Goal: Task Accomplishment & Management: Use online tool/utility

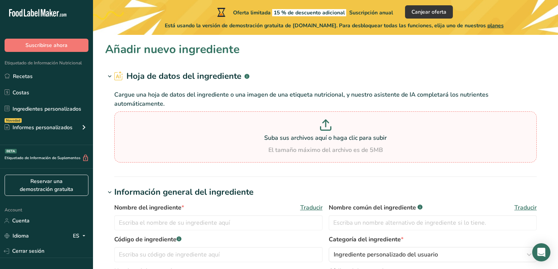
click at [327, 122] on icon at bounding box center [325, 121] width 6 height 3
click at [327, 122] on input "Suba sus archivos aquí o haga clic para subir El tamaño máximo del archivo es d…" at bounding box center [325, 137] width 422 height 51
type input "C:\fakepath\Captura de pantalla [DATE] a la(s) 2.24.11 p.m..png"
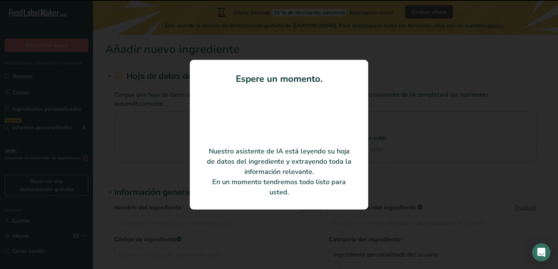
type input "Gluten [PERSON_NAME]"
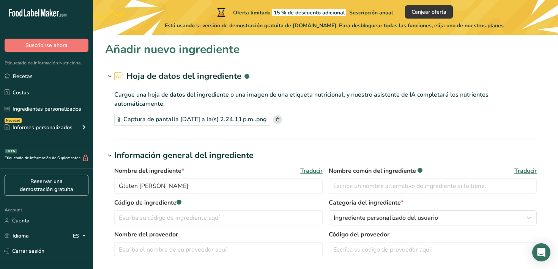
click at [253, 117] on div "Captura de pantalla [DATE] a la(s) 2.24.11 p.m..png" at bounding box center [192, 119] width 156 height 13
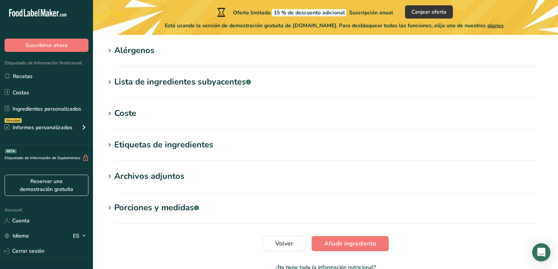
scroll to position [335, 0]
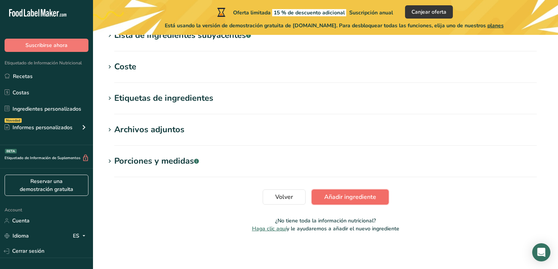
click at [344, 199] on span "Añadir ingrediente" at bounding box center [350, 197] width 52 height 9
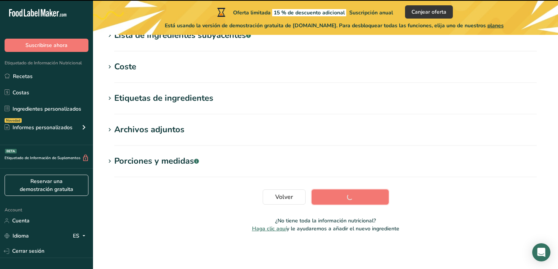
scroll to position [0, 0]
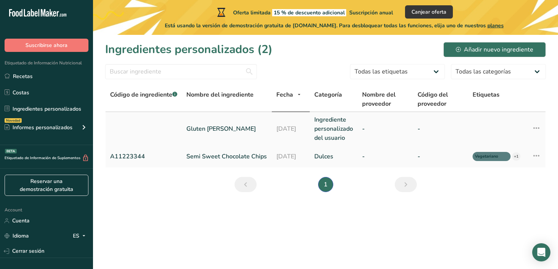
click at [195, 136] on td "Gluten [PERSON_NAME]" at bounding box center [227, 128] width 90 height 33
click at [202, 127] on link "Gluten [PERSON_NAME]" at bounding box center [226, 128] width 81 height 9
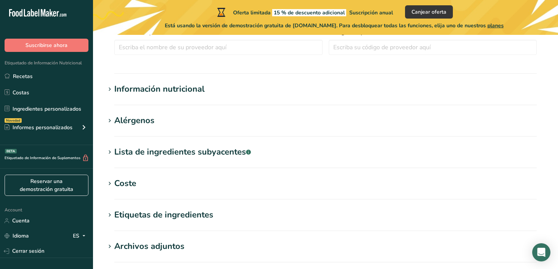
scroll to position [204, 0]
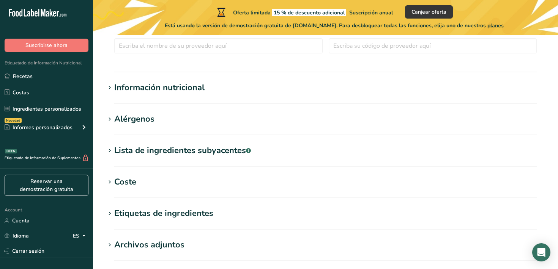
click at [157, 88] on div "Información nutricional" at bounding box center [159, 88] width 90 height 13
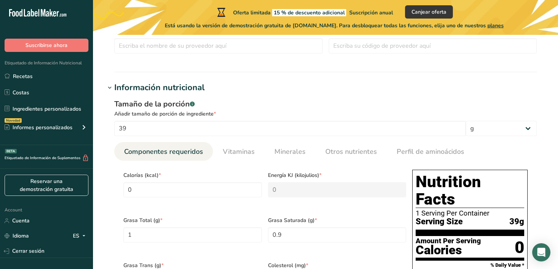
click at [105, 128] on div "Tamaño de la porción .a-a{fill:#347362;}.b-a{fill:#fff;} Añadir tamaño de porci…" at bounding box center [325, 271] width 440 height 354
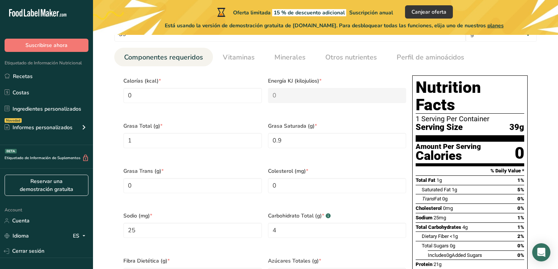
scroll to position [296, 0]
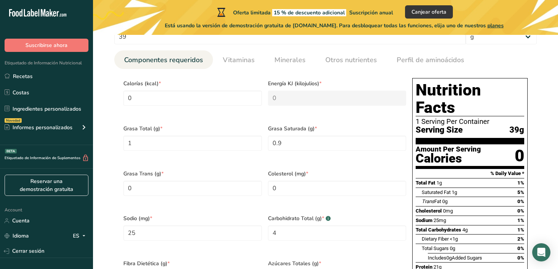
click at [112, 103] on div "Tamaño de la porción .a-a{fill:#347362;}.b-a{fill:#fff;} Añadir tamaño de porci…" at bounding box center [325, 179] width 440 height 354
click at [143, 97] on input "0" at bounding box center [192, 98] width 138 height 15
click at [107, 95] on div "Tamaño de la porción .a-a{fill:#347362;}.b-a{fill:#fff;} Añadir tamaño de porci…" at bounding box center [325, 179] width 440 height 354
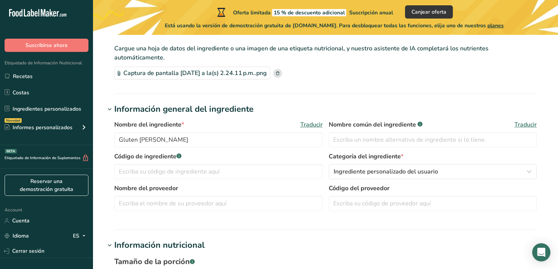
scroll to position [0, 0]
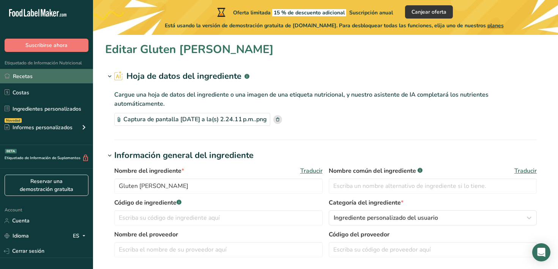
click at [26, 79] on link "Recetas" at bounding box center [46, 76] width 93 height 14
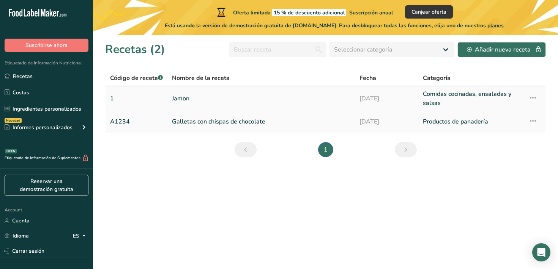
click at [181, 98] on link "Jamon" at bounding box center [261, 99] width 178 height 18
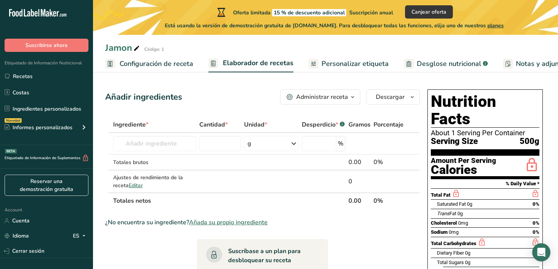
click at [168, 66] on span "Configuración de receta" at bounding box center [157, 64] width 74 height 10
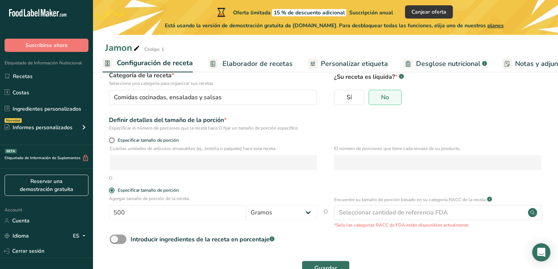
scroll to position [80, 0]
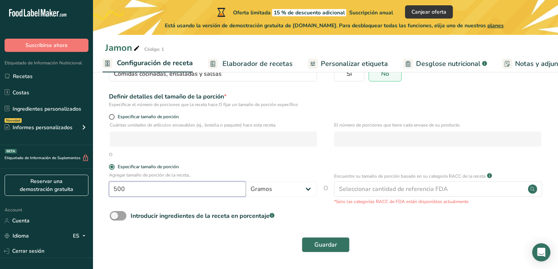
click at [182, 193] on input "500" at bounding box center [177, 189] width 137 height 15
drag, startPoint x: 153, startPoint y: 192, endPoint x: 102, endPoint y: 191, distance: 50.8
click at [102, 191] on section "Nombre de la receta * Jamon Código de receta .a-a{fill:#347362;}.b-a{fill:#fff;…" at bounding box center [325, 131] width 465 height 275
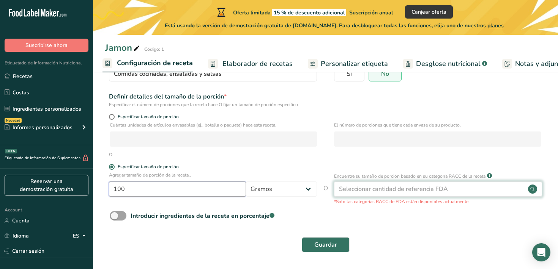
type input "100"
click at [388, 190] on div "Seleccionar cantidad de referencia FDA" at bounding box center [393, 189] width 109 height 9
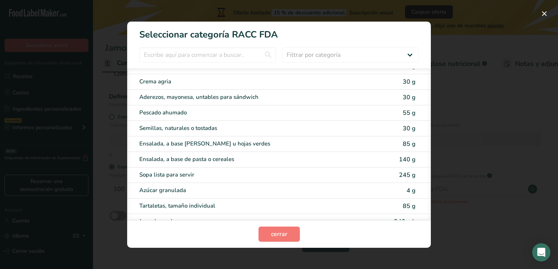
scroll to position [1406, 0]
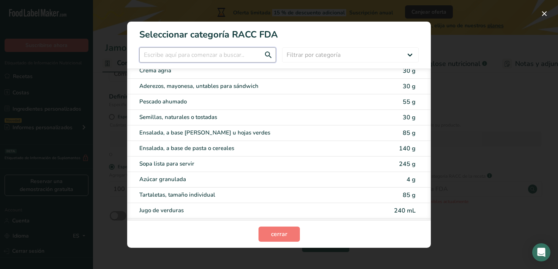
click at [171, 56] on input "RACC Category Selection Modal" at bounding box center [207, 54] width 137 height 15
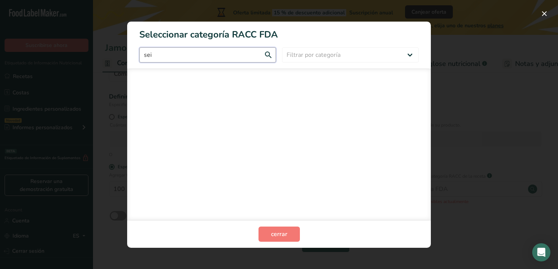
scroll to position [0, 0]
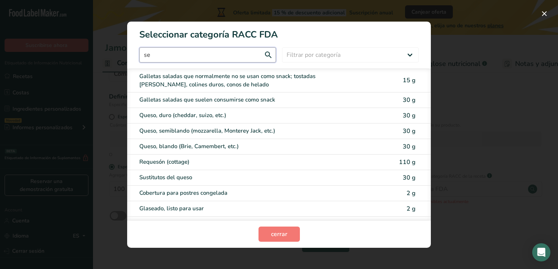
type input "s"
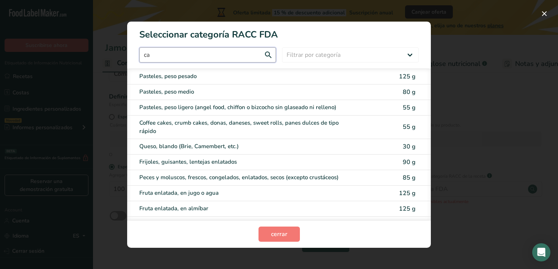
type input "c"
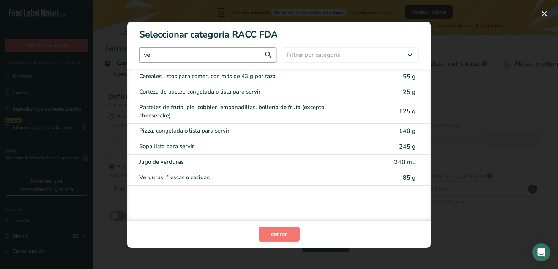
type input "v"
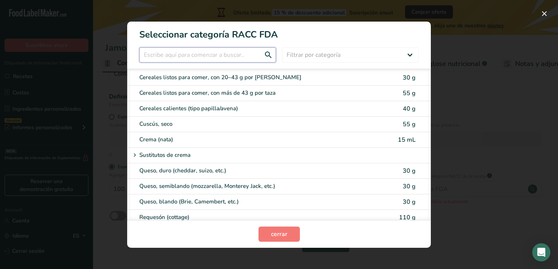
scroll to position [315, 0]
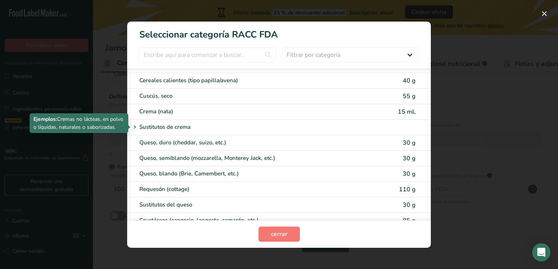
click at [135, 127] on icon "RACC Category Selection Modal" at bounding box center [134, 127] width 7 height 11
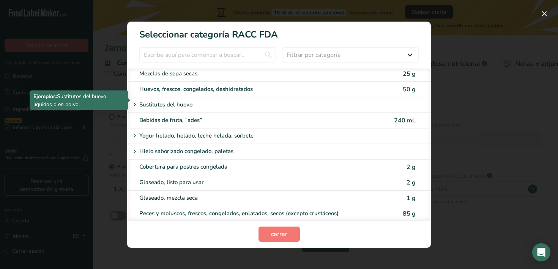
scroll to position [610, 0]
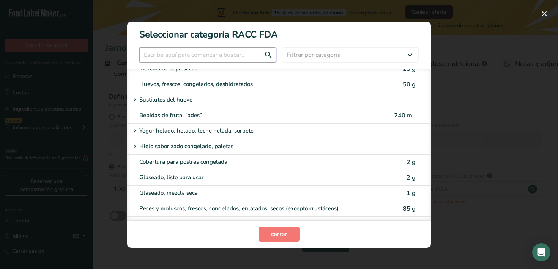
click at [176, 60] on input "RACC Category Selection Modal" at bounding box center [207, 54] width 137 height 15
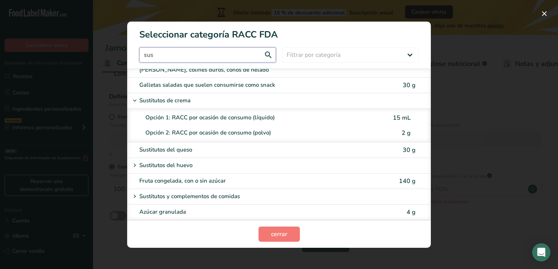
scroll to position [0, 0]
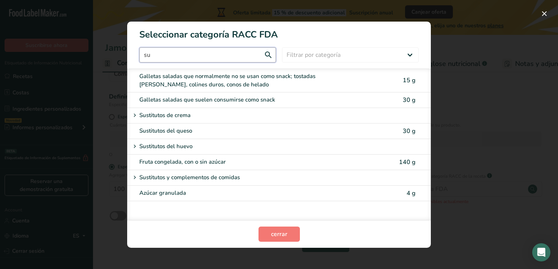
type input "s"
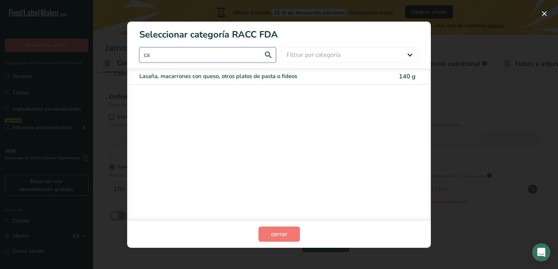
type input "c"
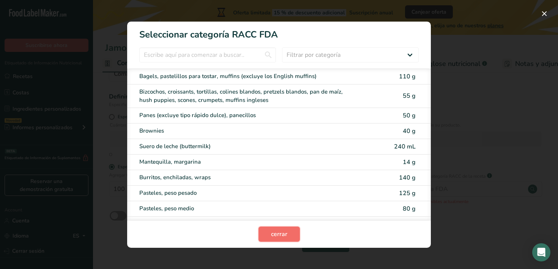
click at [278, 236] on span "cerrar" at bounding box center [279, 234] width 16 height 9
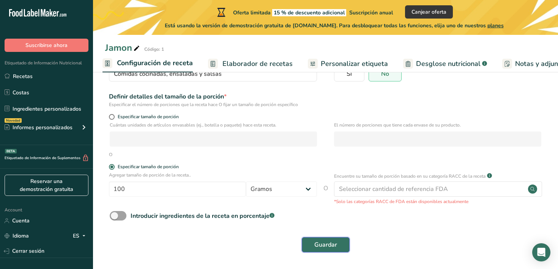
click at [321, 246] on span "Guardar" at bounding box center [325, 245] width 23 height 9
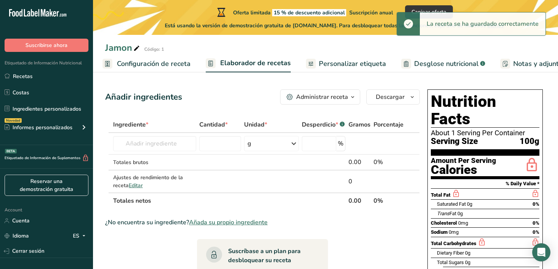
click at [239, 96] on div "Añadir ingredientes Administrar receta Eliminar receta Duplicar receta Escalar …" at bounding box center [262, 97] width 315 height 15
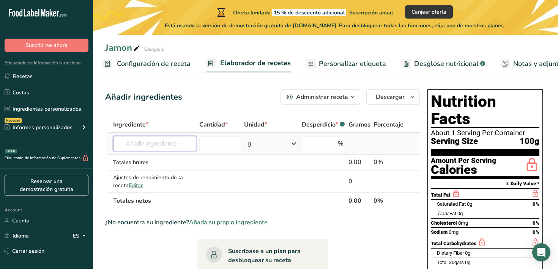
click at [161, 143] on input "text" at bounding box center [154, 143] width 83 height 15
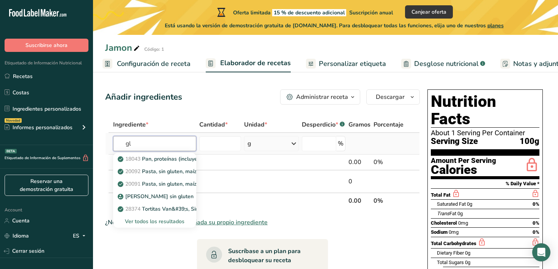
type input "g"
drag, startPoint x: 126, startPoint y: 145, endPoint x: 83, endPoint y: 150, distance: 43.2
click at [83, 150] on div ".a-20{fill:#fff;} Suscribirse ahora Etiquetado de Información Nutricional Recet…" at bounding box center [279, 218] width 558 height 436
click at [168, 140] on input "harina de glute" at bounding box center [154, 143] width 83 height 15
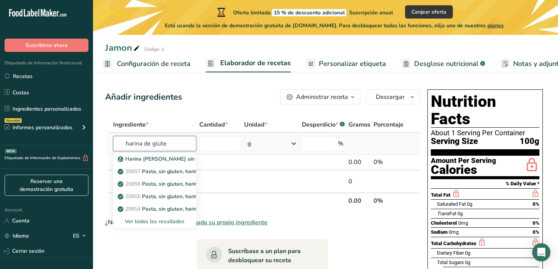
click at [168, 140] on input "harina de glute" at bounding box center [154, 143] width 83 height 15
type input "gluten [PERSON_NAME]"
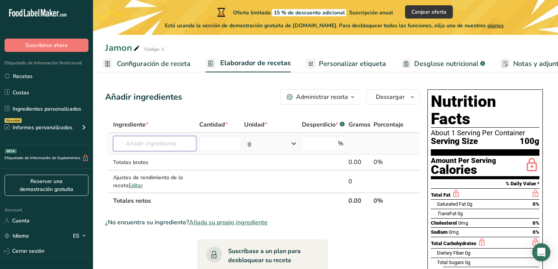
click at [160, 145] on input "text" at bounding box center [154, 143] width 83 height 15
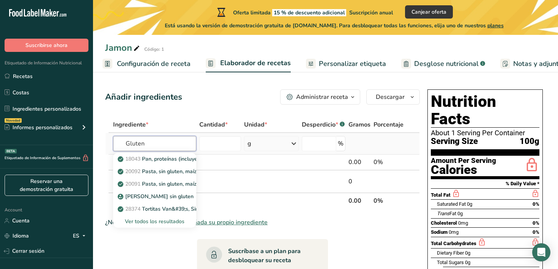
click at [154, 142] on input "Gluten" at bounding box center [154, 143] width 83 height 15
type input "gluten"
click at [195, 119] on th "Ingrediente *" at bounding box center [155, 125] width 86 height 16
click at [147, 148] on input "text" at bounding box center [154, 143] width 83 height 15
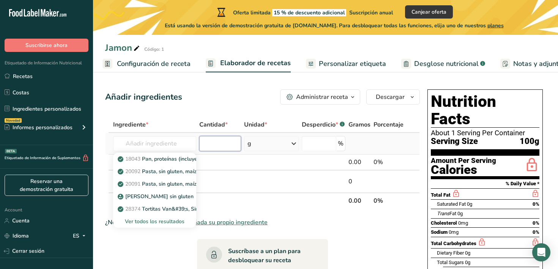
click at [217, 147] on input "number" at bounding box center [220, 143] width 42 height 15
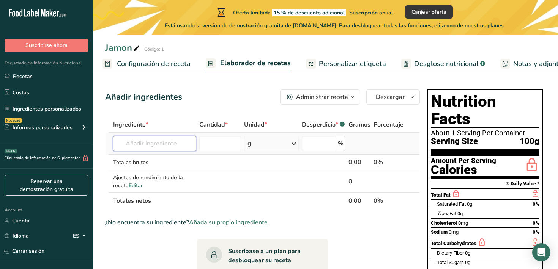
click at [157, 147] on input "text" at bounding box center [154, 143] width 83 height 15
click at [129, 142] on input "text" at bounding box center [154, 143] width 83 height 15
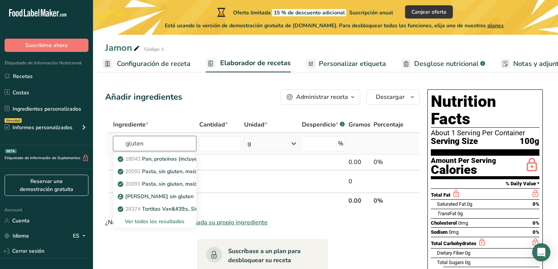
type input "gluten"
click at [156, 221] on div "Ver todos los resultados" at bounding box center [154, 222] width 71 height 8
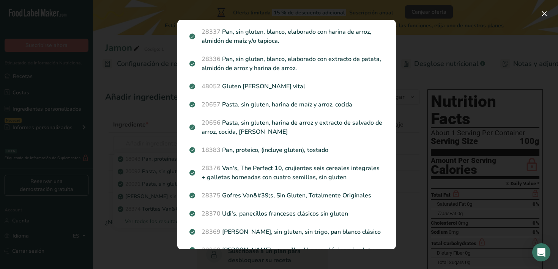
scroll to position [522, 0]
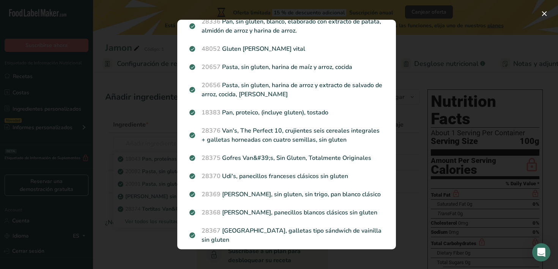
click at [122, 143] on div "Search results modal" at bounding box center [279, 134] width 558 height 269
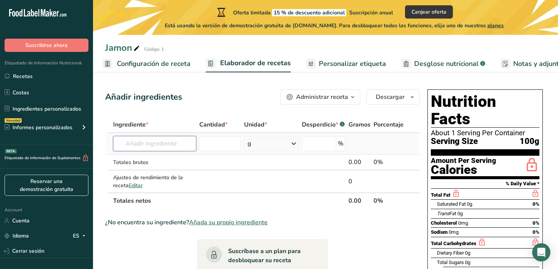
click at [149, 143] on input "text" at bounding box center [154, 143] width 83 height 15
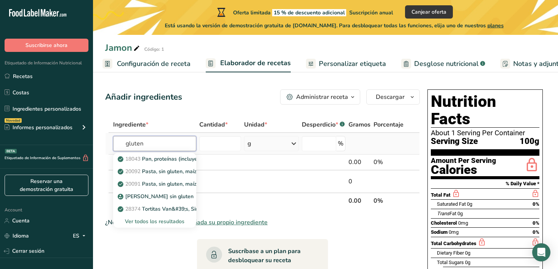
type input "gluten"
click at [142, 222] on div "Ver todos los resultados" at bounding box center [154, 222] width 71 height 8
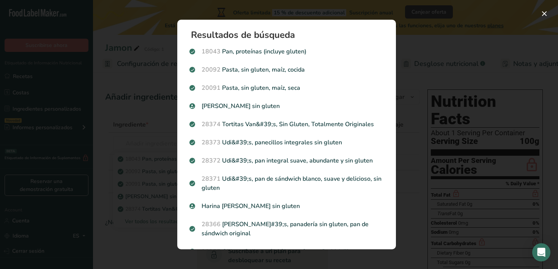
scroll to position [902, 0]
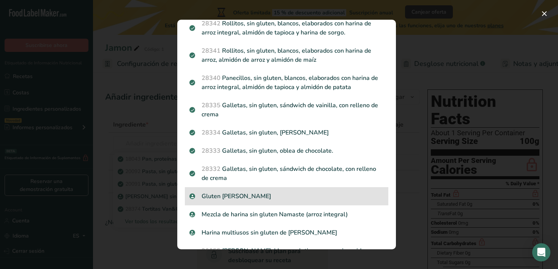
click at [226, 192] on p "Gluten [PERSON_NAME]" at bounding box center [286, 196] width 194 height 9
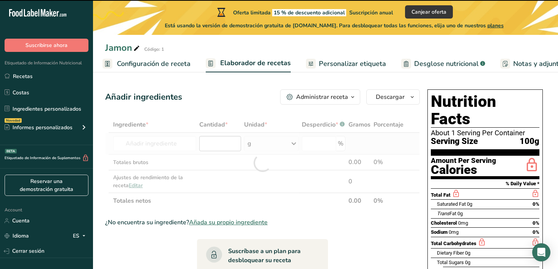
type input "0"
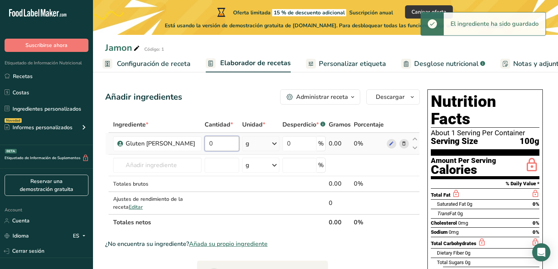
click at [215, 144] on input "0" at bounding box center [221, 143] width 35 height 15
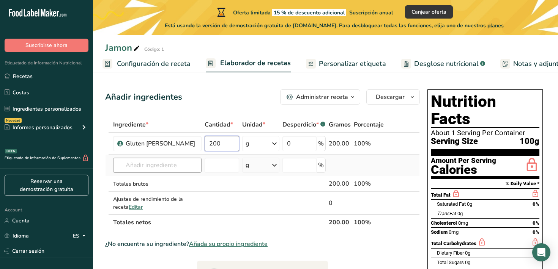
type input "200"
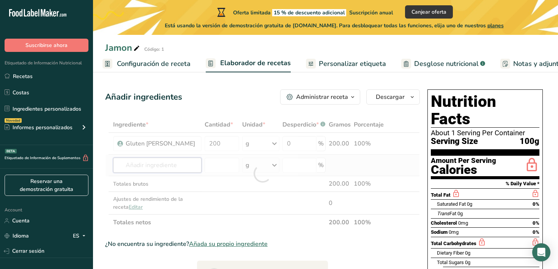
click at [165, 168] on div "Ingrediente * Cantidad * Unidad * Desperdicio * .a-a{fill:#347362;}.b-a{fill:#f…" at bounding box center [262, 174] width 315 height 114
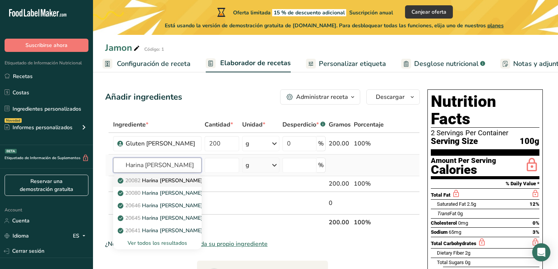
type input "Harina [PERSON_NAME]"
click at [167, 182] on p "20082 Harina [PERSON_NAME], para todo uso, con levadura, enriquecida" at bounding box center [211, 181] width 185 height 8
type input "Wheat flour, white, all-purpose, self-rising, enriched"
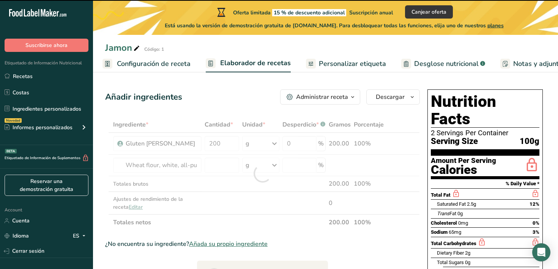
type input "0"
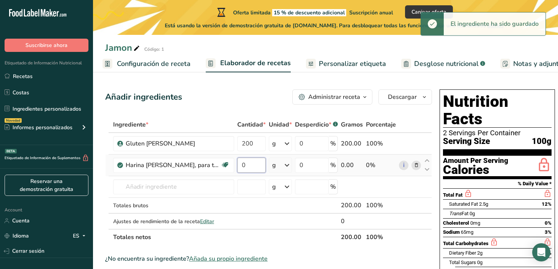
click at [250, 165] on input "0" at bounding box center [251, 165] width 28 height 15
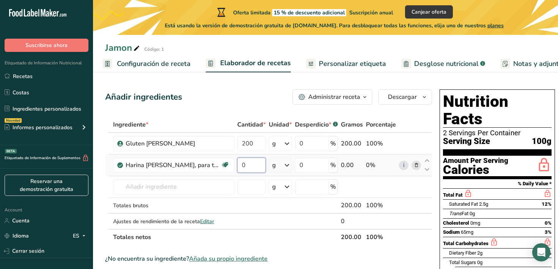
click at [250, 165] on input "0" at bounding box center [251, 165] width 28 height 15
type input "30"
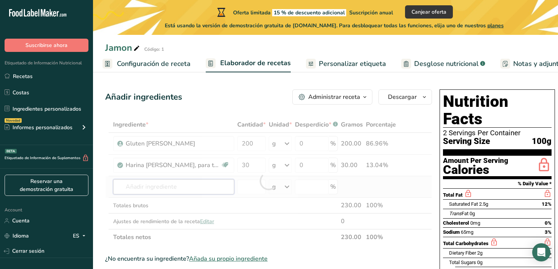
click at [188, 190] on div "Ingrediente * Cantidad * Unidad * Desperdicio * .a-a{fill:#347362;}.b-a{fill:#f…" at bounding box center [268, 181] width 327 height 129
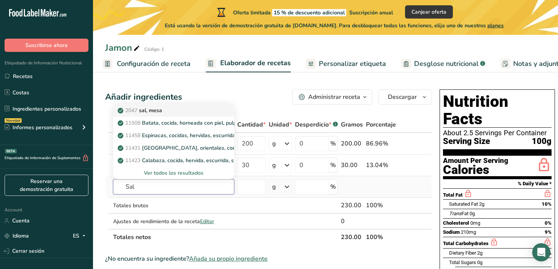
type input "Sal"
click at [150, 109] on p "2047 sal, [GEOGRAPHIC_DATA]" at bounding box center [140, 111] width 43 height 8
type input "Salt, table"
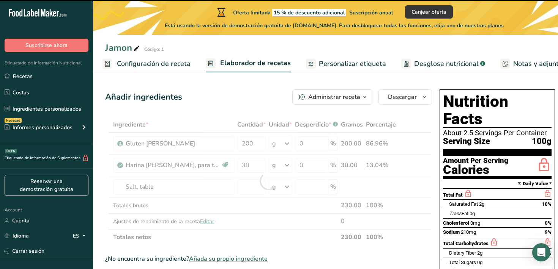
type input "0"
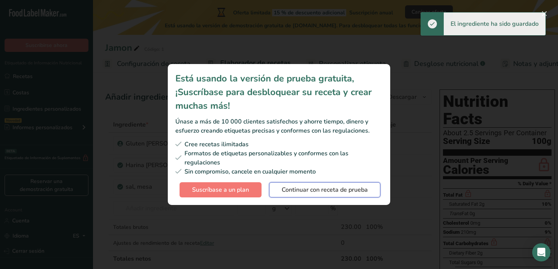
click at [330, 190] on span "Continuar con receta de prueba" at bounding box center [324, 190] width 86 height 9
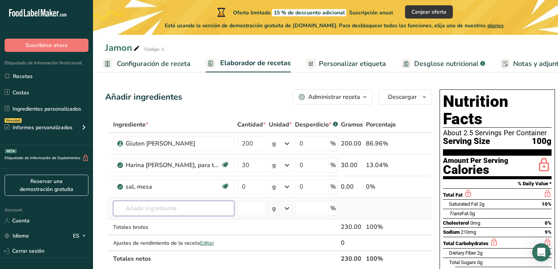
click at [162, 208] on input "text" at bounding box center [173, 208] width 121 height 15
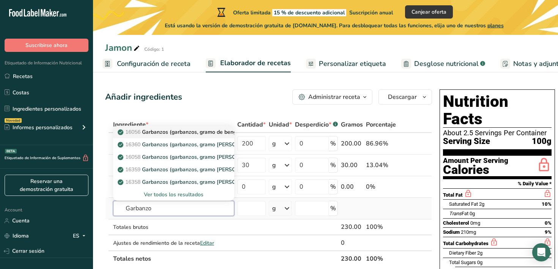
type input "Garbanzo"
click at [214, 133] on p "16056 Garbanzos (garbanzos, gramo [PERSON_NAME]), semillas maduras, crudos" at bounding box center [214, 132] width 191 height 8
type input "Chickpeas (garbanzo beans, bengal gram), mature seeds, raw"
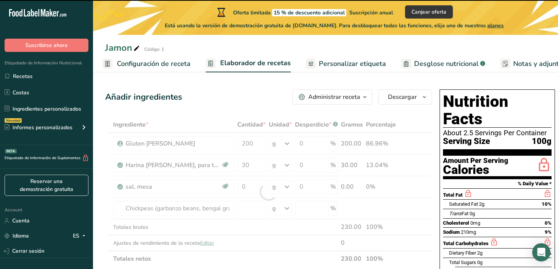
type input "0"
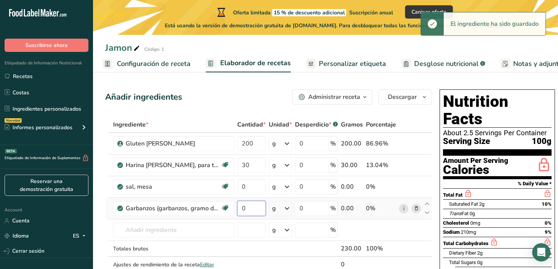
click at [255, 207] on input "0" at bounding box center [251, 208] width 28 height 15
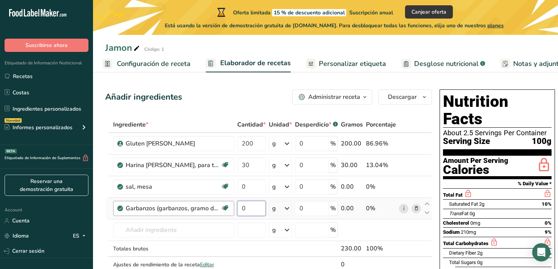
drag, startPoint x: 255, startPoint y: 207, endPoint x: 233, endPoint y: 209, distance: 22.4
click at [233, 209] on tr "Garbanzos (garbanzos, gramo [PERSON_NAME]), semillas maduras, crudos Proteína d…" at bounding box center [268, 209] width 326 height 22
type input "130"
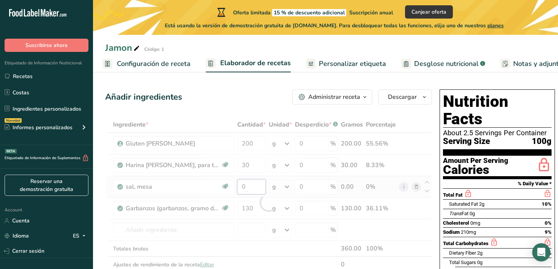
click at [254, 190] on div "Ingrediente * Cantidad * Unidad * Desperdicio * .a-a{fill:#347362;}.b-a{fill:#f…" at bounding box center [268, 203] width 327 height 172
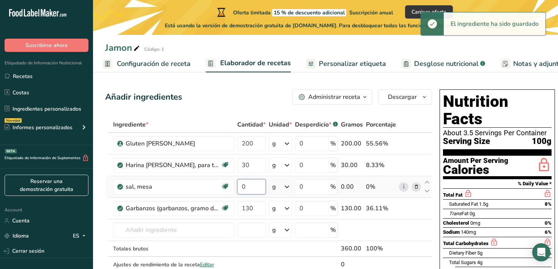
click at [253, 193] on input "0" at bounding box center [251, 186] width 28 height 15
click at [247, 188] on input "0" at bounding box center [251, 186] width 28 height 15
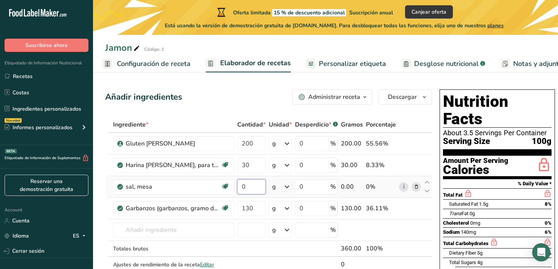
click at [247, 188] on input "0" at bounding box center [251, 186] width 28 height 15
type input "13"
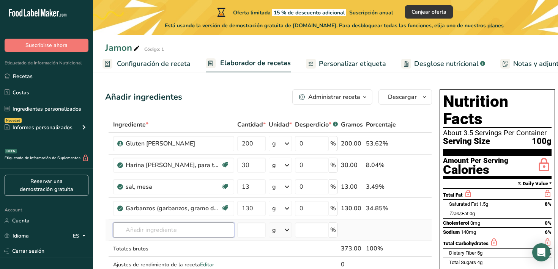
click at [140, 230] on div "Ingrediente * Cantidad * Unidad * Desperdicio * .a-a{fill:#347362;}.b-a{fill:#f…" at bounding box center [268, 203] width 327 height 172
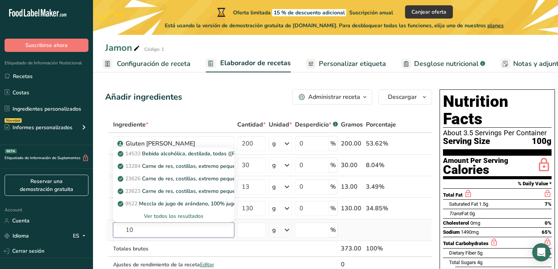
click at [140, 230] on input "10" at bounding box center [173, 230] width 121 height 15
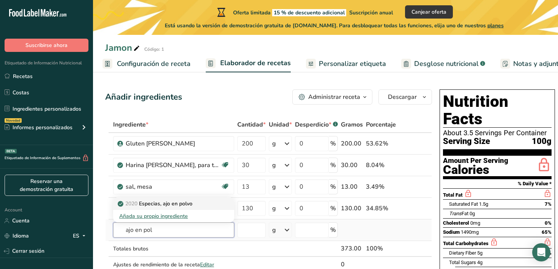
type input "ajo en pol"
click at [159, 202] on p "2020 Especias, ajo en polvo" at bounding box center [155, 204] width 73 height 8
type input "Spices, garlic powder"
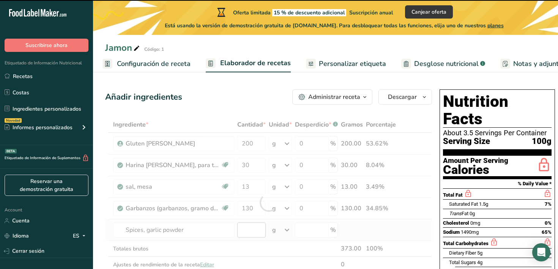
type input "0"
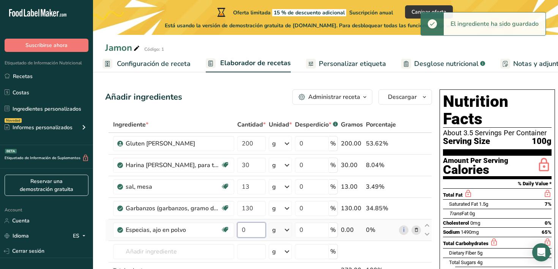
click at [250, 230] on input "0" at bounding box center [251, 230] width 28 height 15
type input "10"
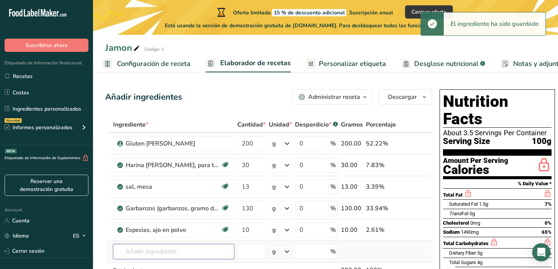
click at [166, 251] on div "Ingrediente * Cantidad * Unidad * Desperdicio * .a-a{fill:#347362;}.b-a{fill:#f…" at bounding box center [268, 213] width 327 height 193
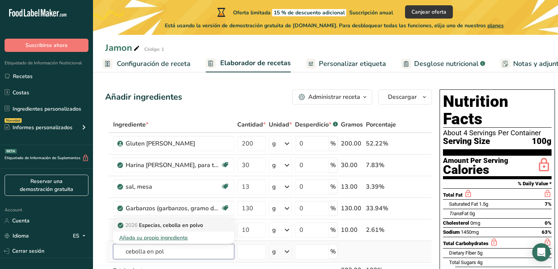
type input "cebolla en pol"
click at [182, 225] on p "2026 Especias, cebolla en polvo" at bounding box center [161, 226] width 84 height 8
type input "Spices, onion powder"
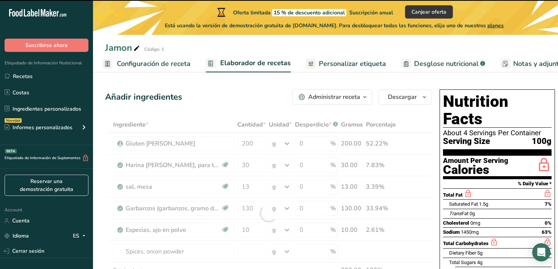
type input "0"
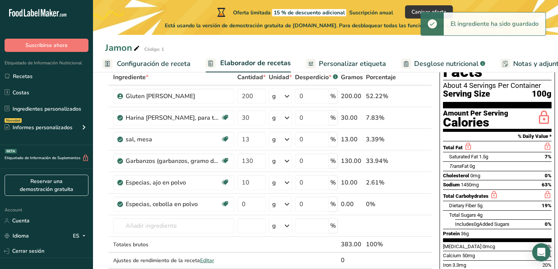
scroll to position [48, 0]
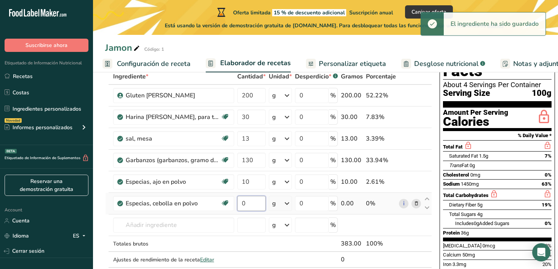
click at [251, 203] on input "0" at bounding box center [251, 203] width 28 height 15
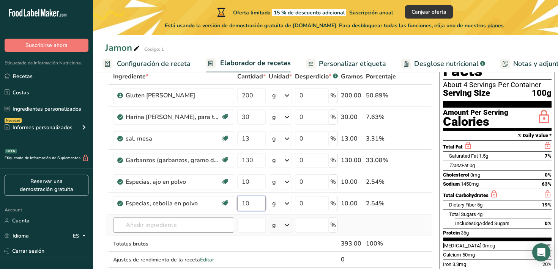
type input "10"
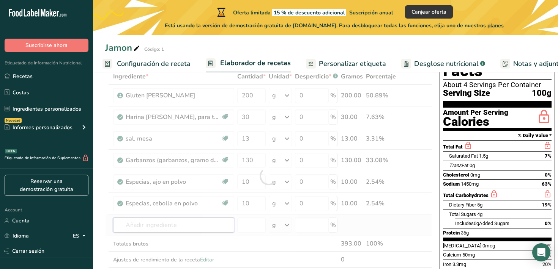
click at [173, 228] on div "Ingrediente * Cantidad * Unidad * Desperdicio * .a-a{fill:#347362;}.b-a{fill:#f…" at bounding box center [268, 176] width 327 height 215
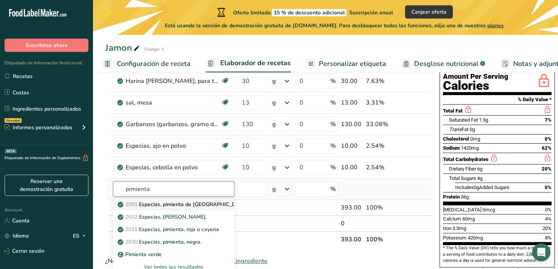
scroll to position [85, 0]
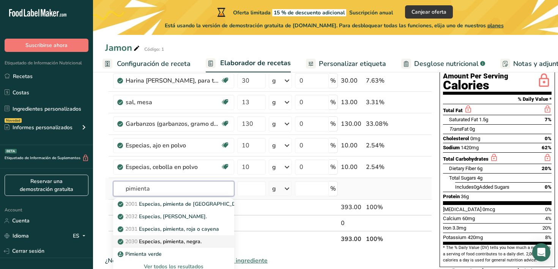
type input "pimienta"
click at [167, 242] on p "2030 Especias, pimienta, negra." at bounding box center [160, 242] width 82 height 8
type input "Spices, pepper, black"
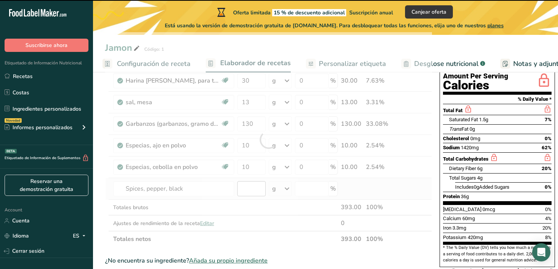
type input "0"
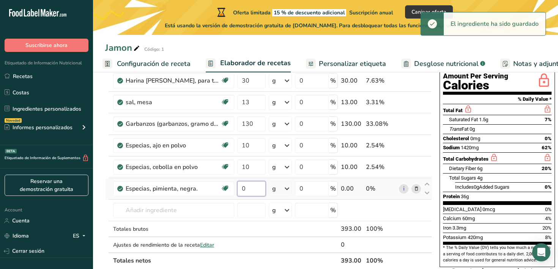
click at [250, 188] on input "0" at bounding box center [251, 188] width 28 height 15
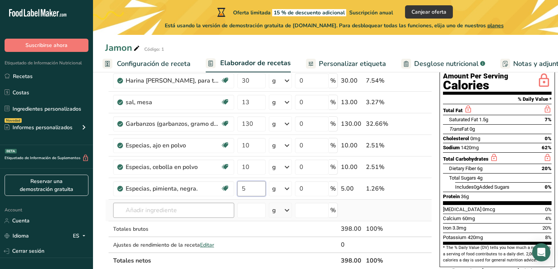
type input "5"
click at [193, 211] on div "Ingrediente * Cantidad * Unidad * Desperdicio * .a-a{fill:#347362;}.b-a{fill:#f…" at bounding box center [268, 150] width 327 height 237
type input "s"
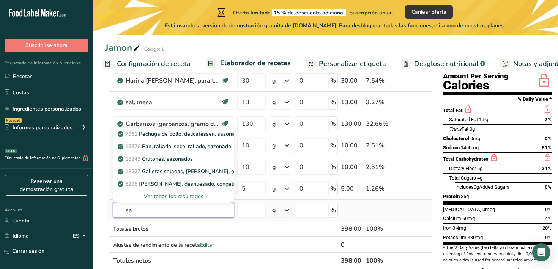
type input "s"
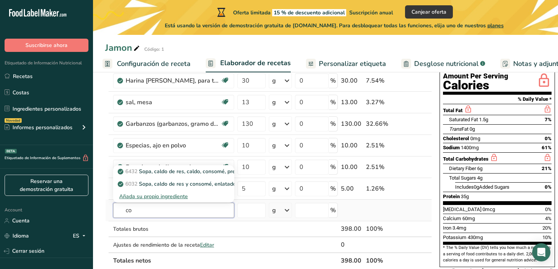
type input "c"
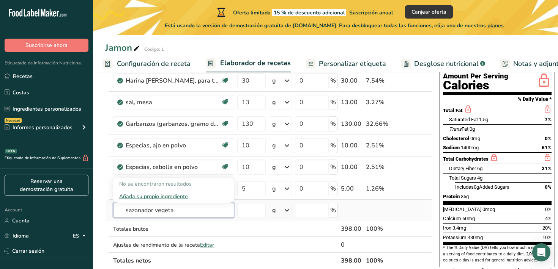
type input "sazonador vegetal"
click at [193, 211] on input "sazonador vegetal" at bounding box center [173, 210] width 121 height 15
type input "g"
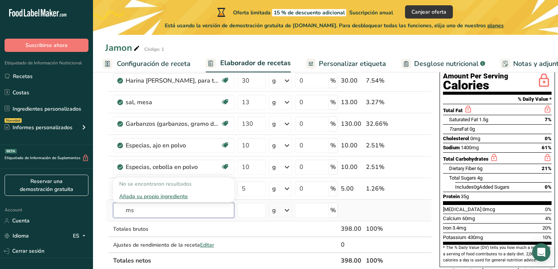
type input "m"
type input "g"
click at [183, 214] on input "text" at bounding box center [173, 210] width 121 height 15
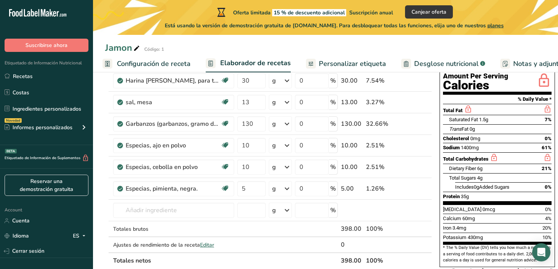
click at [103, 195] on section "Añadir ingredientes Administrar receta Eliminar receta Duplicar receta Escalar …" at bounding box center [325, 243] width 465 height 506
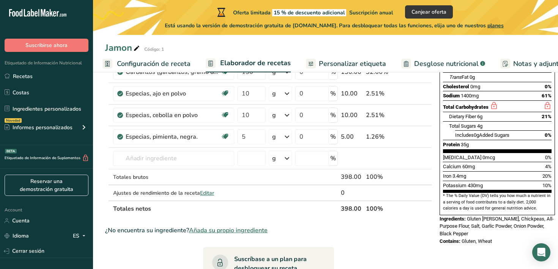
scroll to position [157, 0]
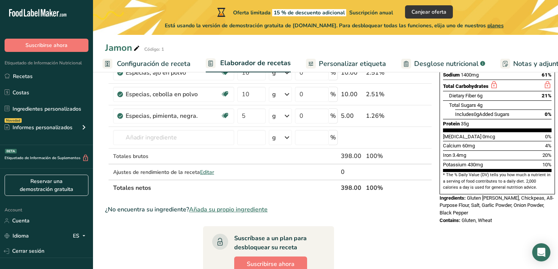
click at [474, 162] on span "430mg" at bounding box center [474, 165] width 15 height 6
click at [472, 172] on section "* The % Daily Value (DV) tells you how much a nutrient in a serving of food con…" at bounding box center [497, 181] width 109 height 19
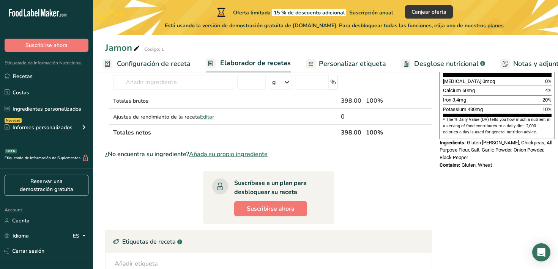
scroll to position [214, 0]
click at [171, 203] on section "Ingrediente * Cantidad * Unidad * Desperdicio * .a-a{fill:#347362;}.b-a{fill:#f…" at bounding box center [268, 122] width 327 height 439
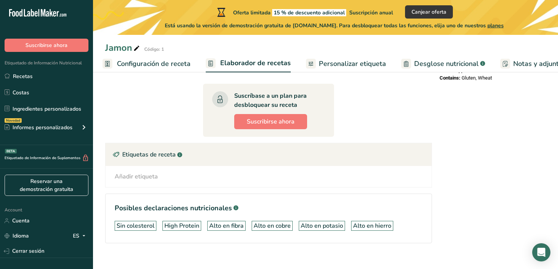
scroll to position [305, 0]
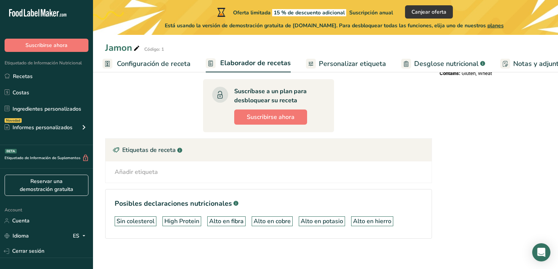
click at [151, 149] on div "Etiquetas de receta .a-a{fill:#347362;}.b-a{fill:#fff;}" at bounding box center [268, 150] width 326 height 23
click at [137, 180] on div "Añadir etiqueta Etiquetas estándar Etiquetas personalizadas Fuente de antioxida…" at bounding box center [268, 172] width 326 height 21
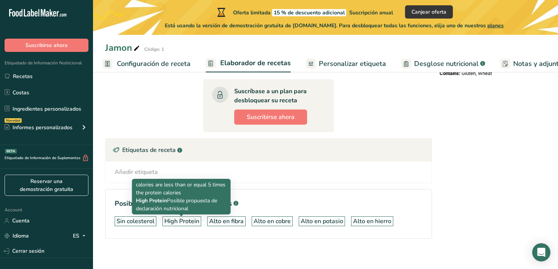
click at [178, 223] on div "High Protein" at bounding box center [181, 221] width 35 height 9
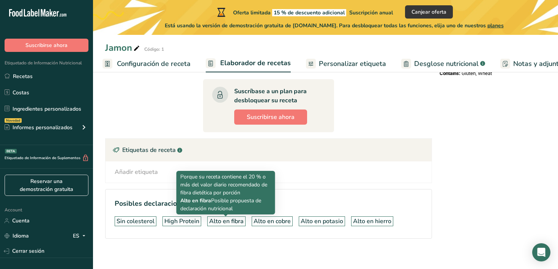
click at [232, 224] on div "Alto en fibra" at bounding box center [226, 221] width 35 height 9
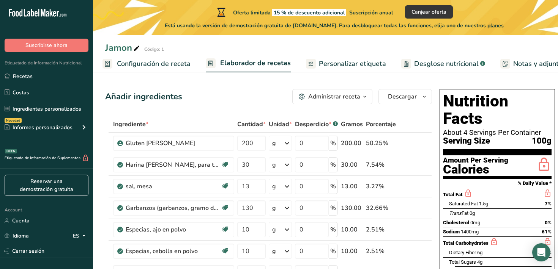
scroll to position [0, 0]
click at [420, 69] on link "Desglose nutricional .a-a{fill:#347362;}.b-a{fill:#fff;}" at bounding box center [443, 63] width 84 height 17
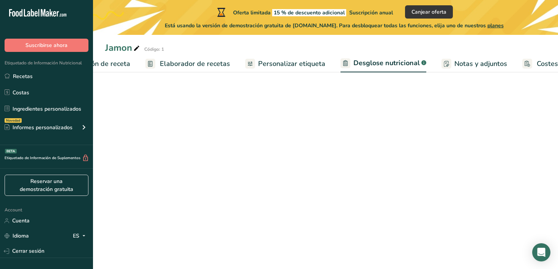
select select "Calories"
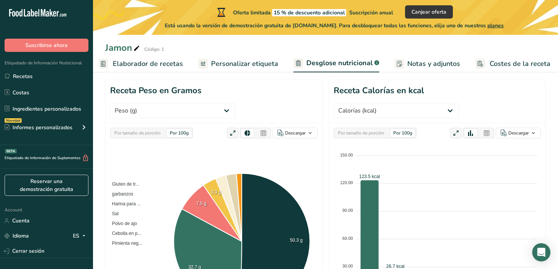
scroll to position [83, 0]
click at [326, 157] on section "Receta Peso en Gramos Peso (g) Calorías (kcal) Energía KJ (kj) Grasa Total (g) …" at bounding box center [325, 212] width 440 height 265
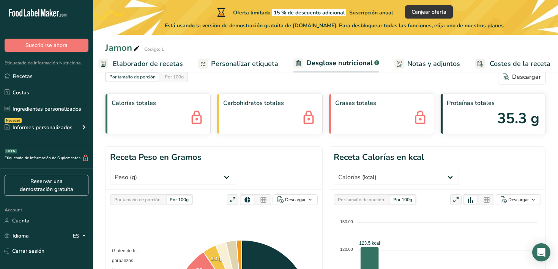
scroll to position [0, 0]
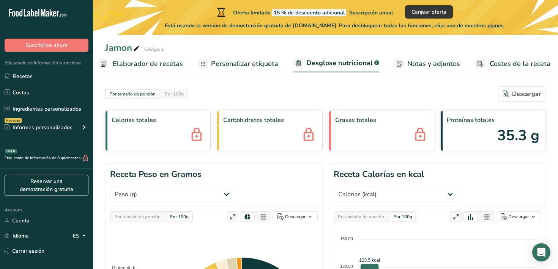
click at [253, 71] on link "Personalizar etiqueta" at bounding box center [238, 63] width 80 height 17
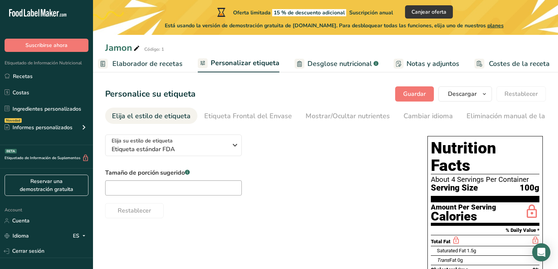
click at [313, 64] on span "Desglose nutricional" at bounding box center [339, 64] width 64 height 10
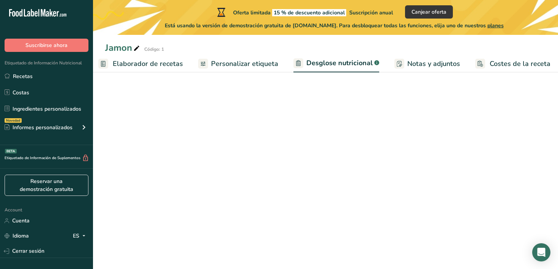
select select "Calories"
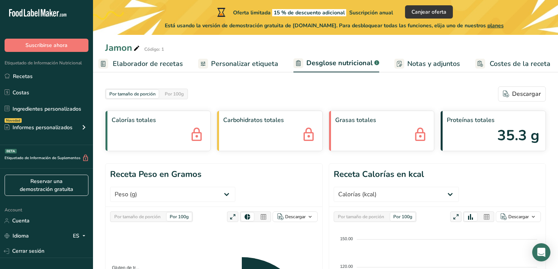
click at [129, 63] on span "Elaborador de recetas" at bounding box center [148, 64] width 70 height 10
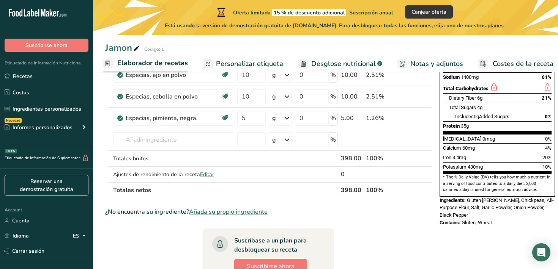
scroll to position [156, 0]
click at [153, 145] on input "text" at bounding box center [173, 139] width 121 height 15
click at [106, 142] on td at bounding box center [106, 140] width 3 height 22
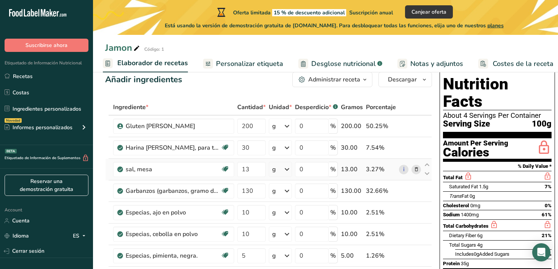
scroll to position [0, 0]
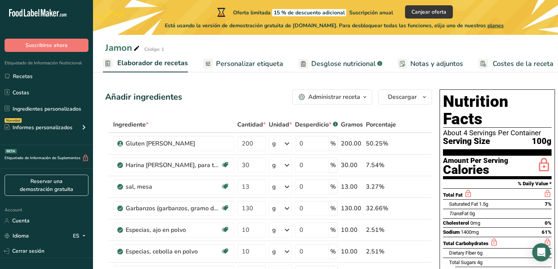
click at [124, 96] on div "Añadir ingredientes" at bounding box center [143, 97] width 77 height 13
click at [210, 99] on div "Añadir ingredientes Administrar receta Eliminar receta Duplicar receta Escalar …" at bounding box center [268, 97] width 327 height 15
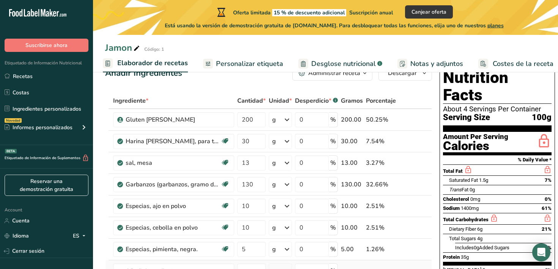
scroll to position [22, 0]
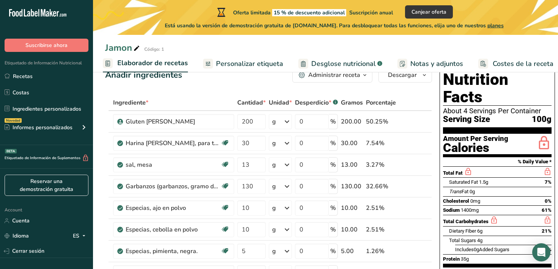
click at [168, 97] on th "Ingrediente *" at bounding box center [174, 103] width 124 height 16
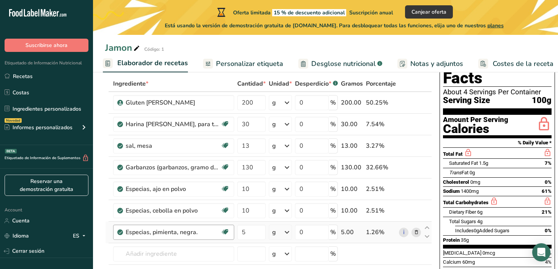
scroll to position [39, 0]
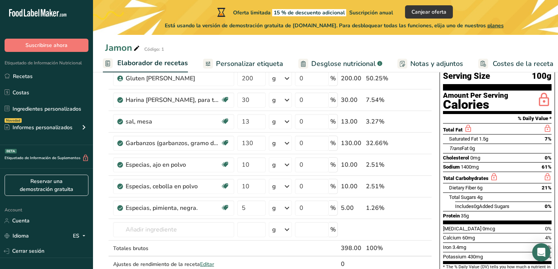
scroll to position [66, 0]
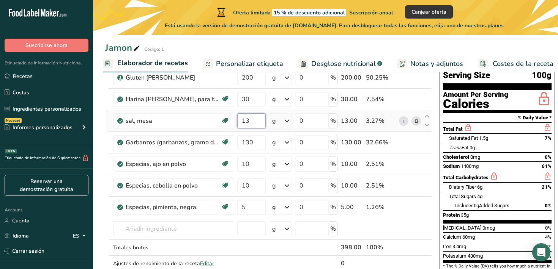
click at [250, 123] on input "13" at bounding box center [251, 120] width 28 height 15
type input "10"
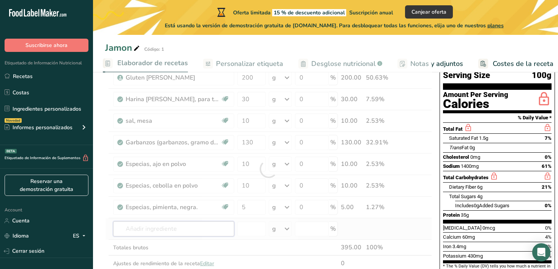
click at [184, 233] on div "Ingrediente * Cantidad * Unidad * Desperdicio * .a-a{fill:#347362;}.b-a{fill:#f…" at bounding box center [268, 169] width 327 height 237
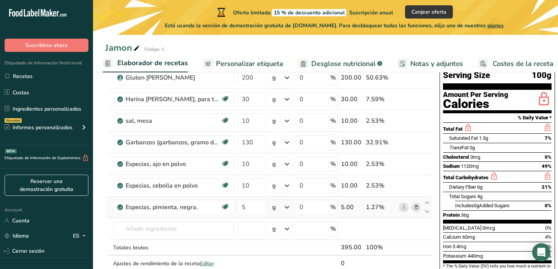
click at [109, 205] on td at bounding box center [110, 208] width 3 height 22
